Goal: Find specific page/section: Find specific page/section

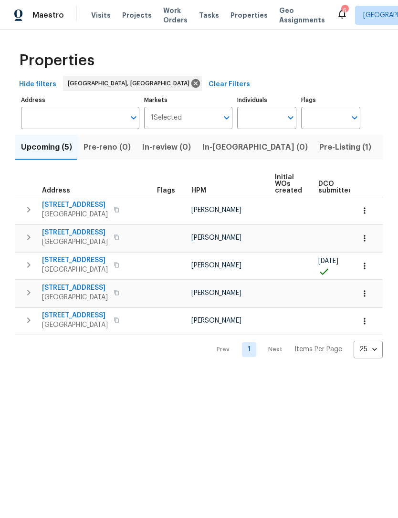
click at [206, 117] on input "Markets" at bounding box center [200, 118] width 37 height 22
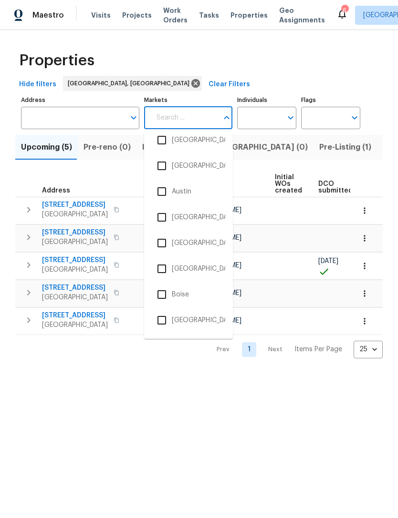
scroll to position [63, 0]
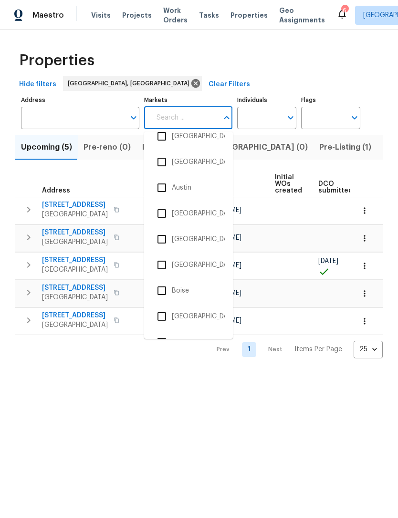
click at [163, 264] on input "checkbox" at bounding box center [162, 265] width 20 height 20
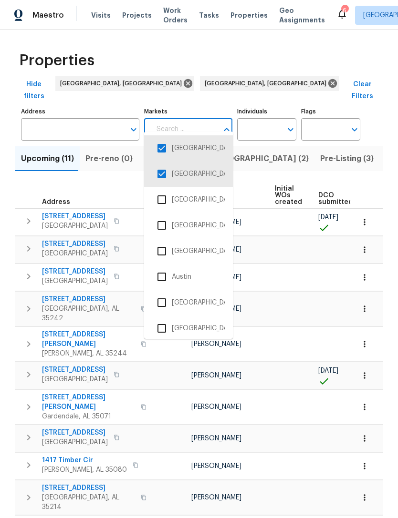
click at [165, 148] on input "checkbox" at bounding box center [162, 148] width 20 height 20
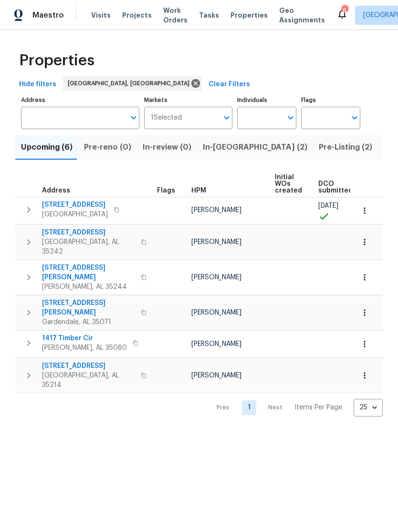
click at [217, 151] on span "In-reno (2)" at bounding box center [255, 147] width 104 height 13
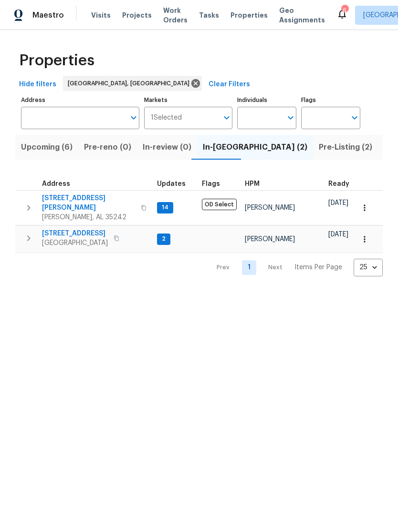
click at [87, 229] on span "4408 Canterbury St" at bounding box center [75, 234] width 66 height 10
